Goal: Task Accomplishment & Management: Use online tool/utility

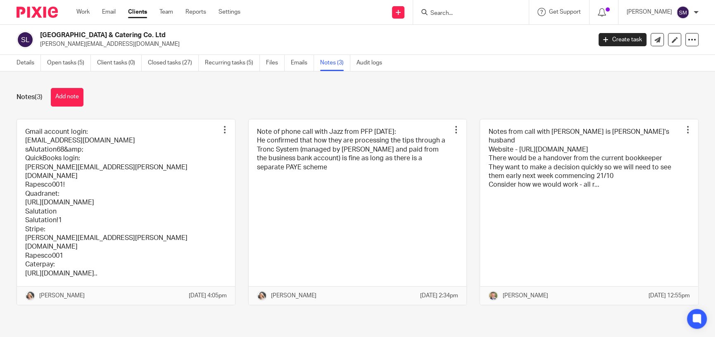
click at [470, 7] on form at bounding box center [474, 12] width 88 height 10
click at [445, 12] on input "Search" at bounding box center [467, 13] width 74 height 7
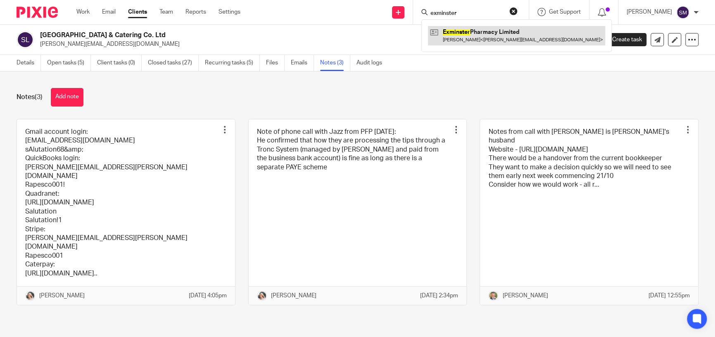
type input "exminster"
click at [499, 40] on link at bounding box center [516, 35] width 177 height 19
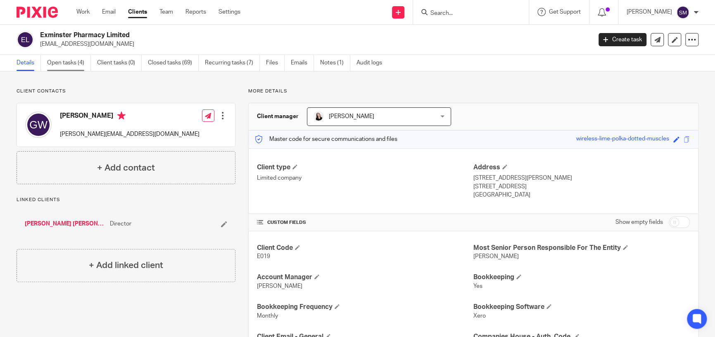
click at [67, 66] on link "Open tasks (4)" at bounding box center [69, 63] width 44 height 16
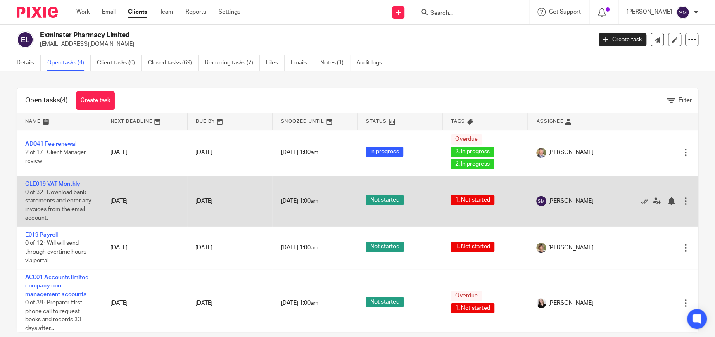
scroll to position [4, 0]
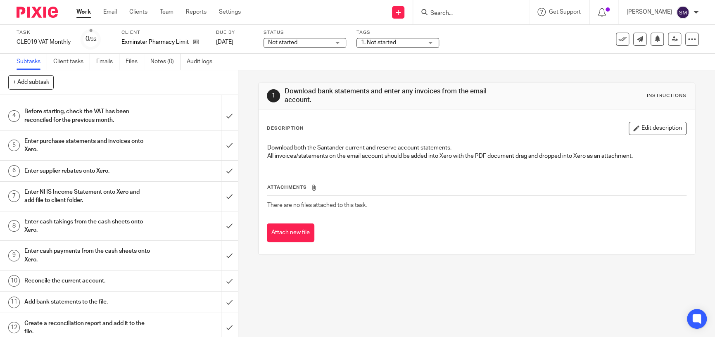
scroll to position [124, 0]
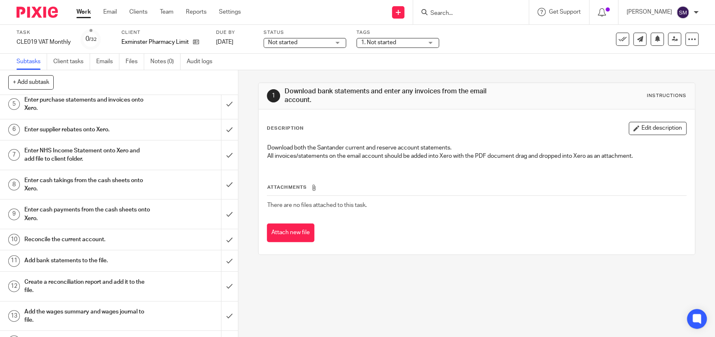
click at [83, 241] on h1 "Reconcile the current account." at bounding box center [87, 239] width 126 height 12
